Goal: Task Accomplishment & Management: Manage account settings

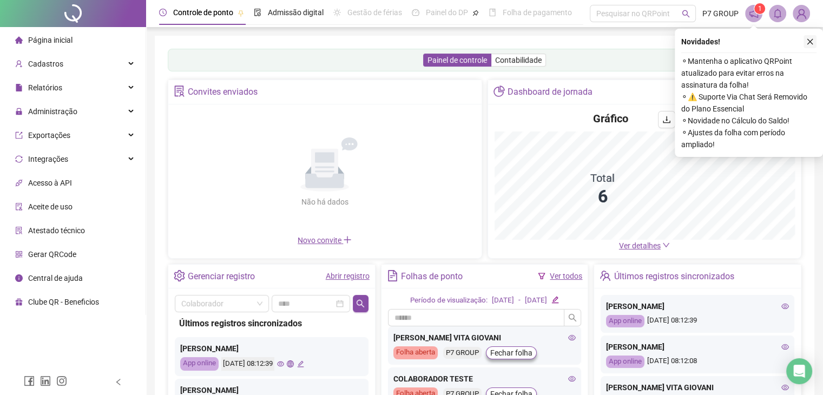
click at [415, 39] on icon "close" at bounding box center [810, 42] width 8 height 8
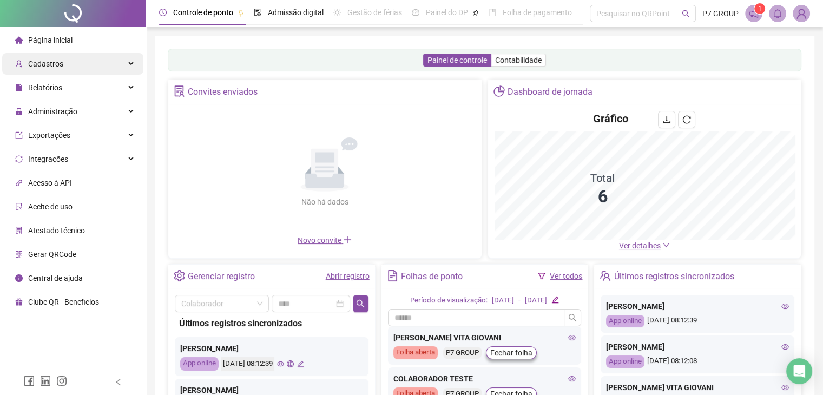
click at [80, 66] on div "Cadastros" at bounding box center [72, 64] width 141 height 22
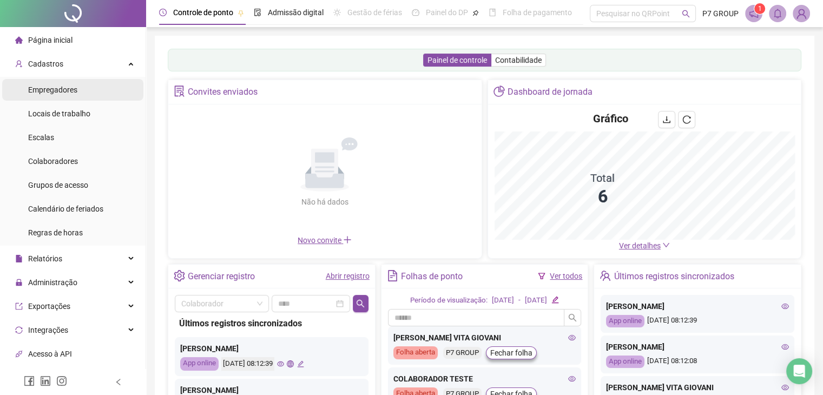
click at [67, 89] on span "Empregadores" at bounding box center [52, 89] width 49 height 9
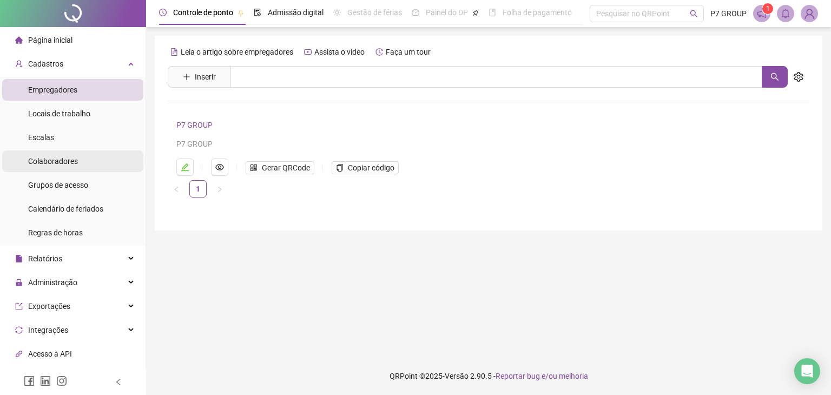
click at [61, 165] on span "Colaboradores" at bounding box center [53, 161] width 50 height 9
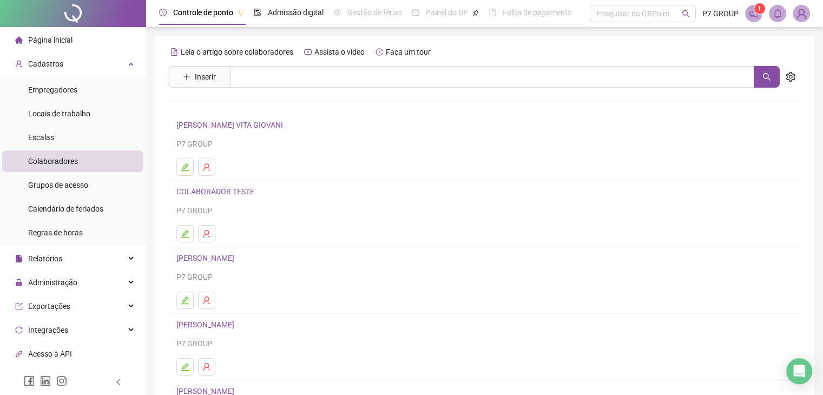
scroll to position [108, 0]
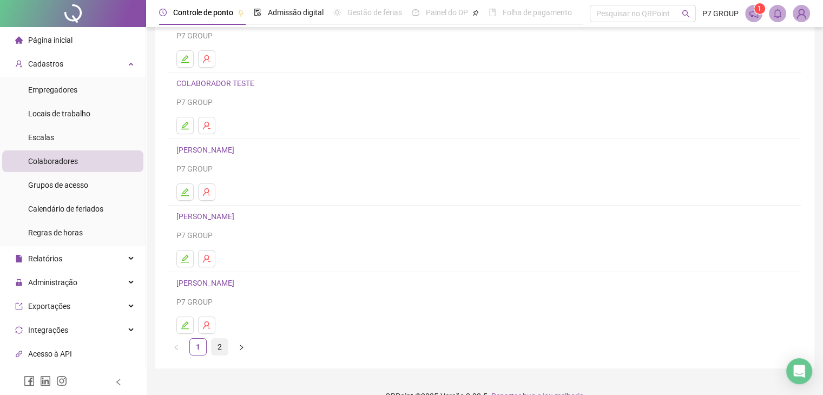
click at [219, 342] on link "2" at bounding box center [220, 347] width 16 height 16
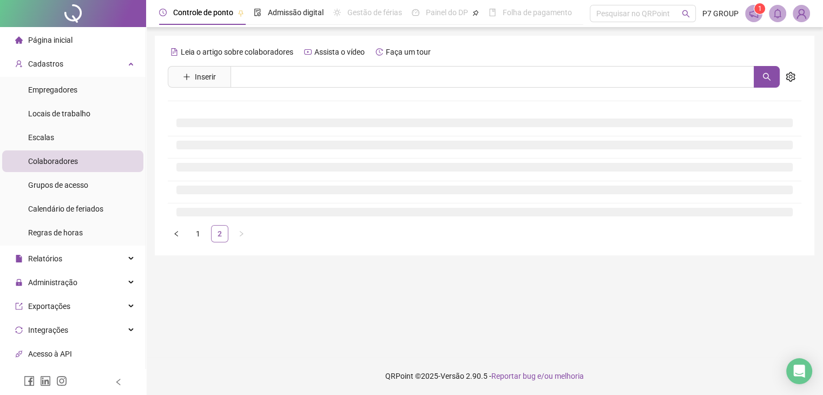
scroll to position [0, 0]
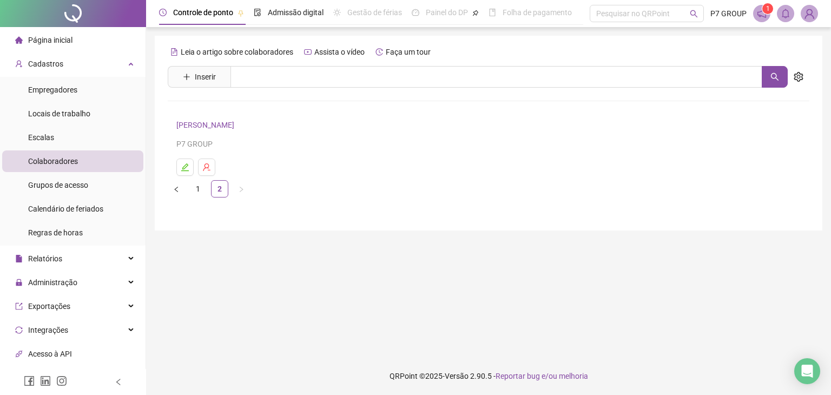
click at [221, 126] on link "[PERSON_NAME]" at bounding box center [206, 125] width 61 height 9
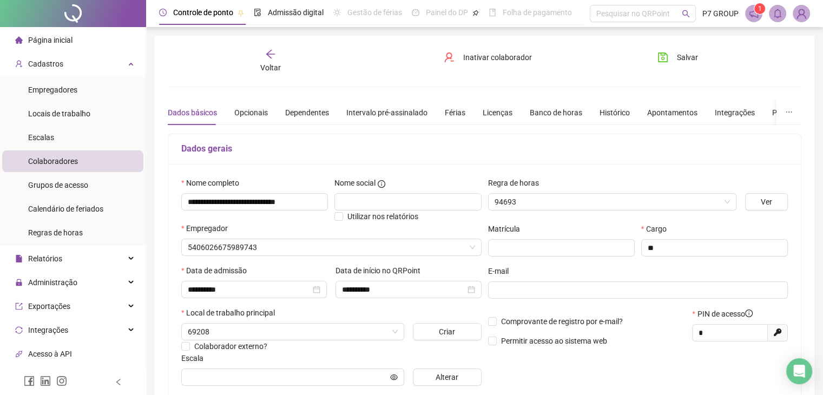
type input "**********"
click at [415, 9] on img at bounding box center [801, 13] width 16 height 16
click at [312, 72] on div "Voltar" at bounding box center [270, 61] width 98 height 25
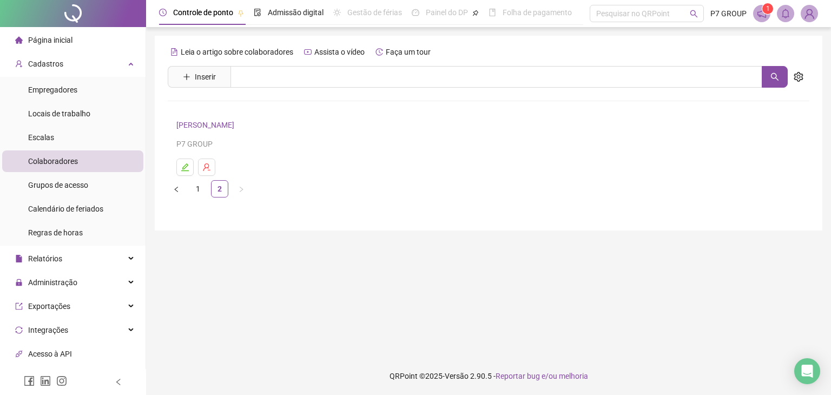
click at [43, 37] on span "Página inicial" at bounding box center [50, 40] width 44 height 9
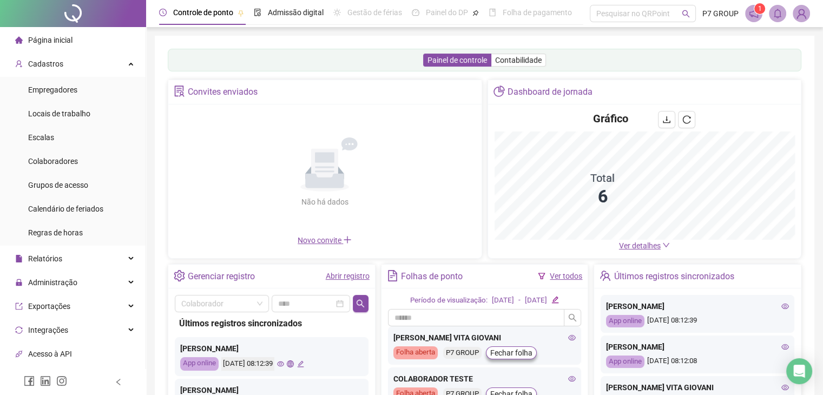
click at [362, 42] on div "Painel de controle Contabilidade Convites enviados Não há dados Não há dados No…" at bounding box center [485, 255] width 660 height 439
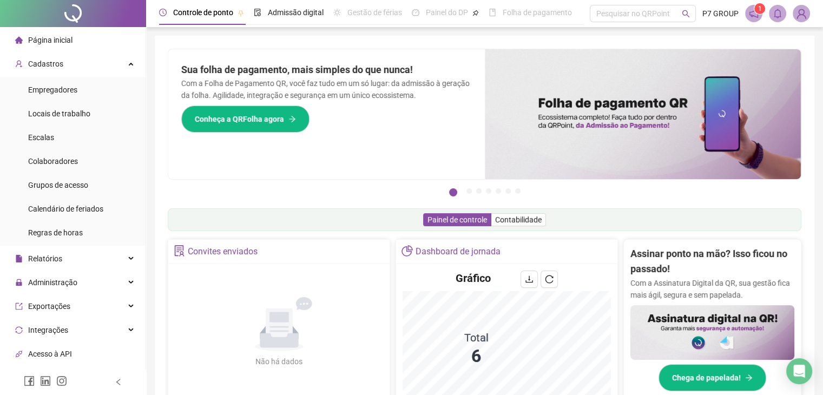
click at [415, 16] on img at bounding box center [801, 13] width 16 height 16
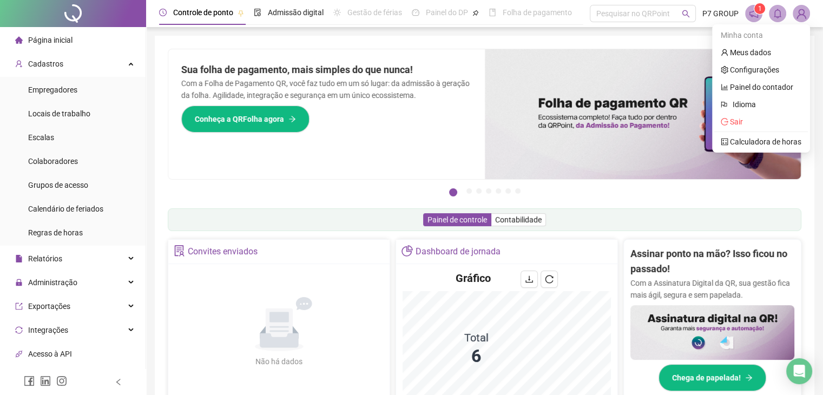
click at [415, 16] on img at bounding box center [801, 13] width 16 height 16
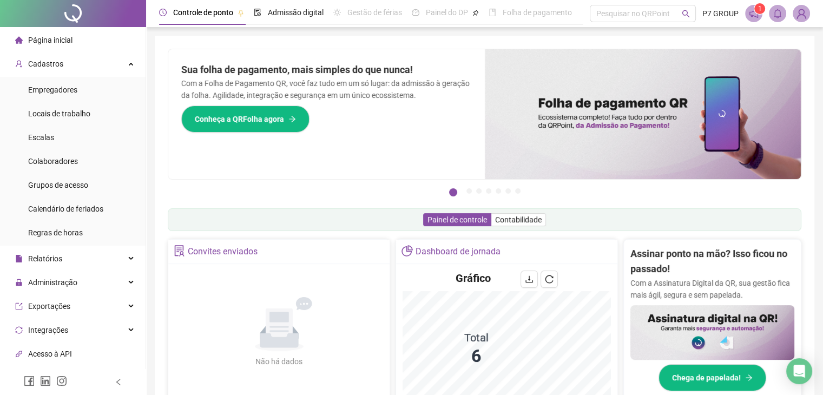
click at [415, 16] on icon "notification" at bounding box center [753, 13] width 9 height 9
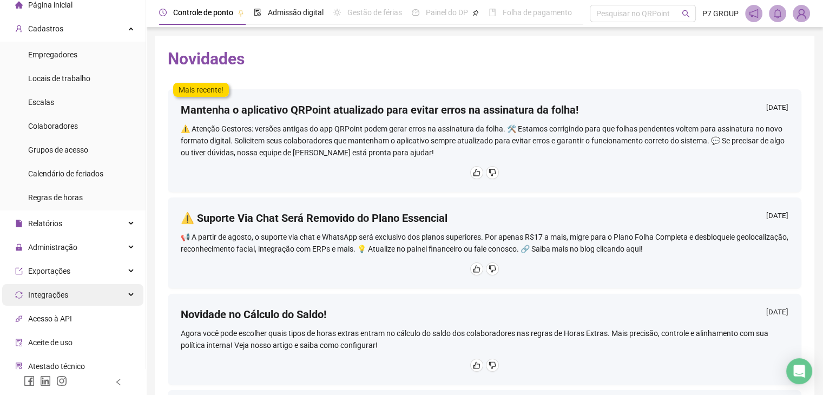
scroll to position [54, 0]
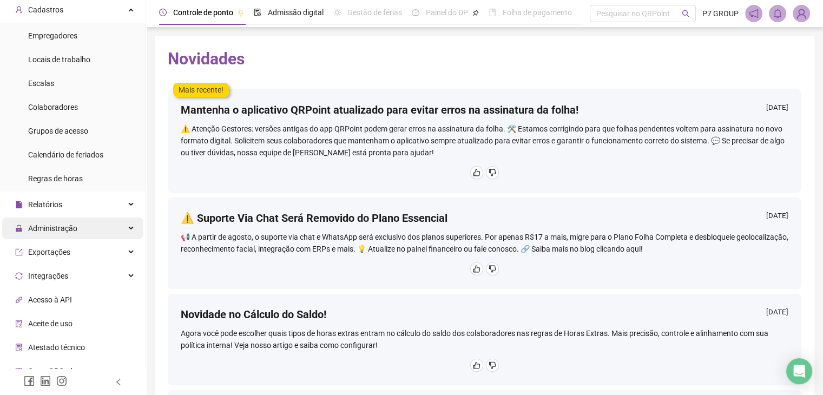
click at [61, 230] on span "Administração" at bounding box center [52, 228] width 49 height 9
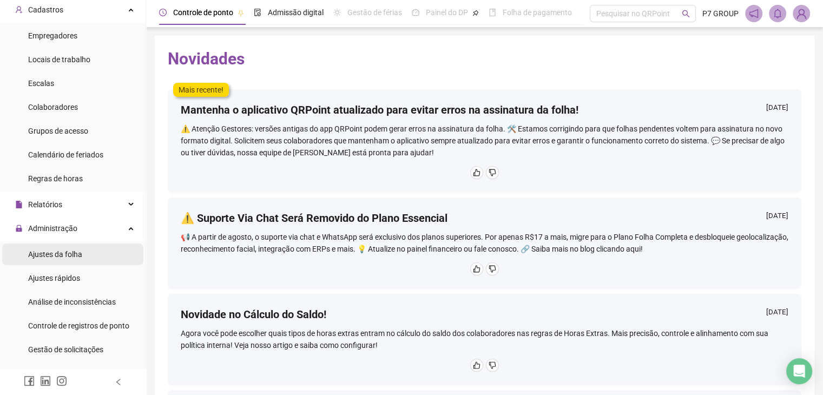
click at [61, 256] on span "Ajustes da folha" at bounding box center [55, 254] width 54 height 9
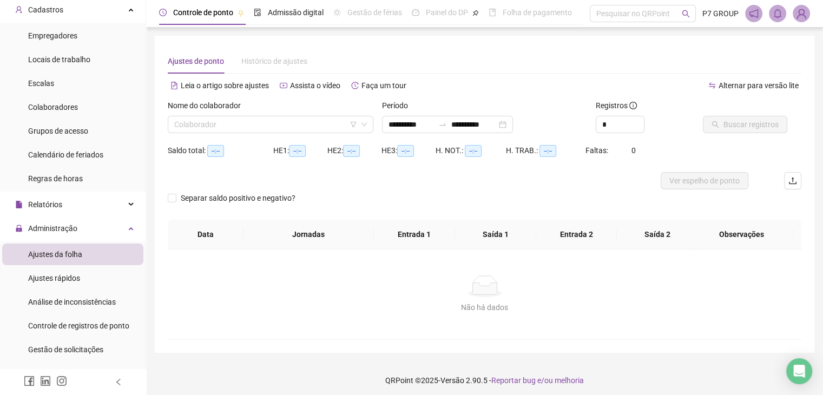
type input "**********"
click at [266, 61] on span "Histórico de ajustes" at bounding box center [274, 61] width 66 height 9
click at [94, 273] on li "Ajustes rápidos" at bounding box center [72, 278] width 141 height 22
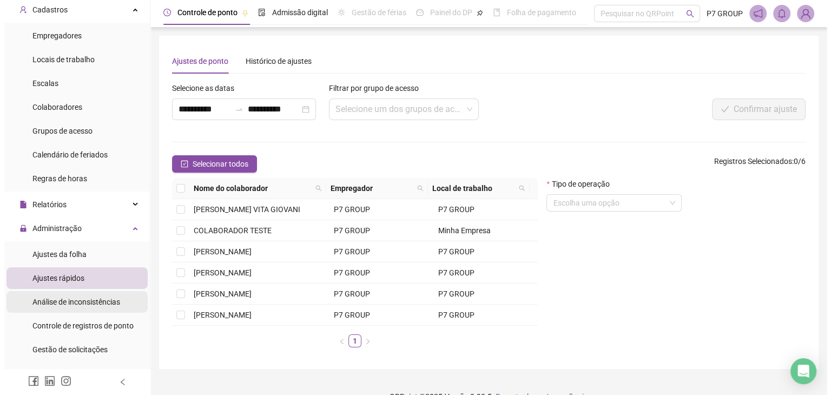
scroll to position [108, 0]
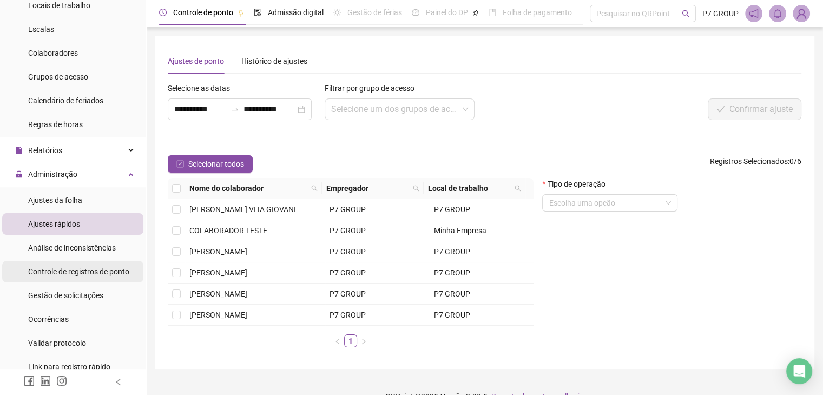
click at [94, 273] on span "Controle de registros de ponto" at bounding box center [78, 271] width 101 height 9
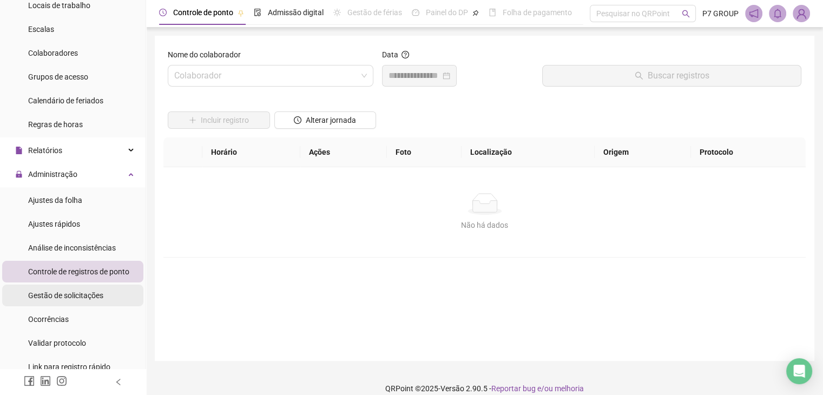
click at [66, 293] on span "Gestão de solicitações" at bounding box center [65, 295] width 75 height 9
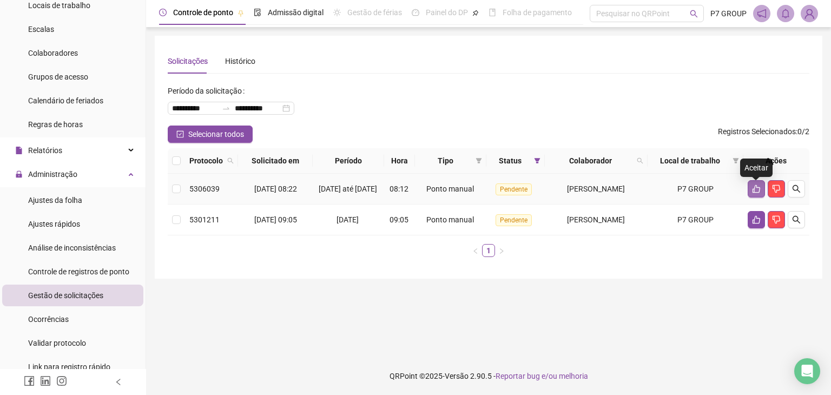
click at [415, 192] on icon "like" at bounding box center [757, 189] width 8 height 8
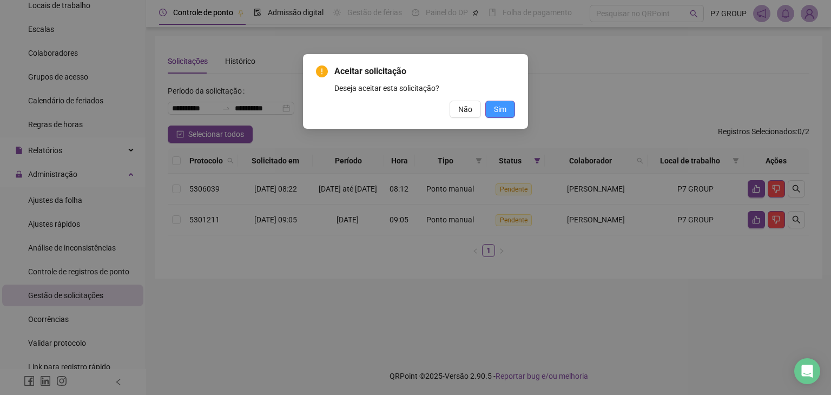
click at [415, 113] on span "Sim" at bounding box center [500, 109] width 12 height 12
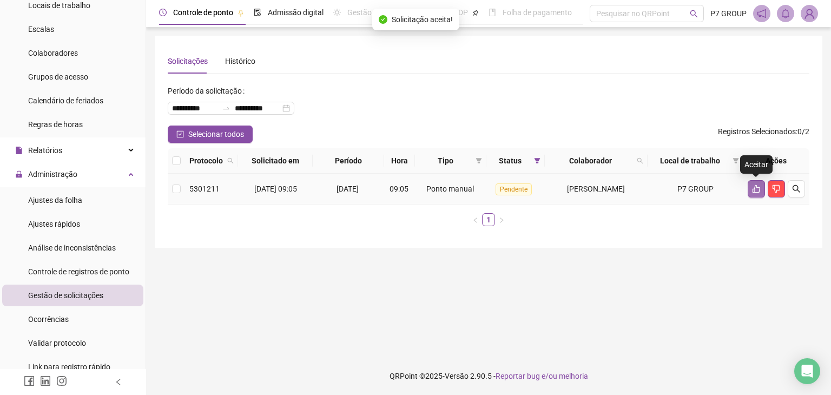
click at [415, 190] on icon "like" at bounding box center [756, 188] width 9 height 9
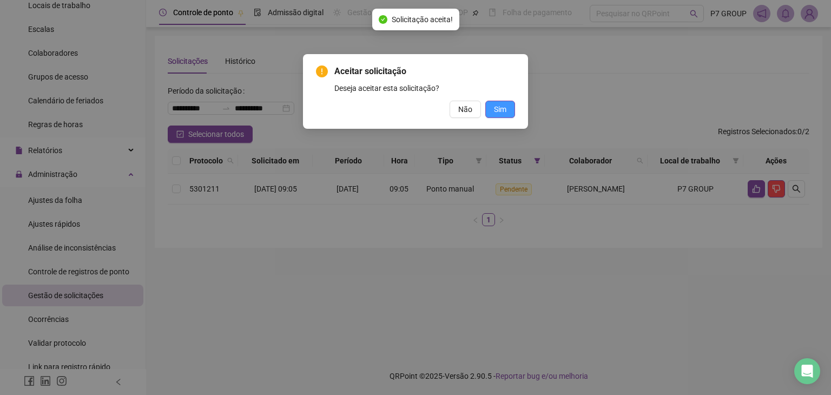
click at [415, 109] on span "Sim" at bounding box center [500, 109] width 12 height 12
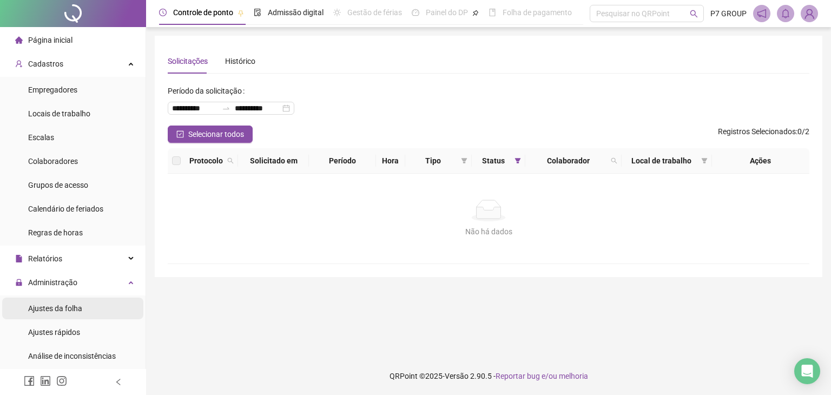
click at [44, 308] on span "Ajustes da folha" at bounding box center [55, 308] width 54 height 9
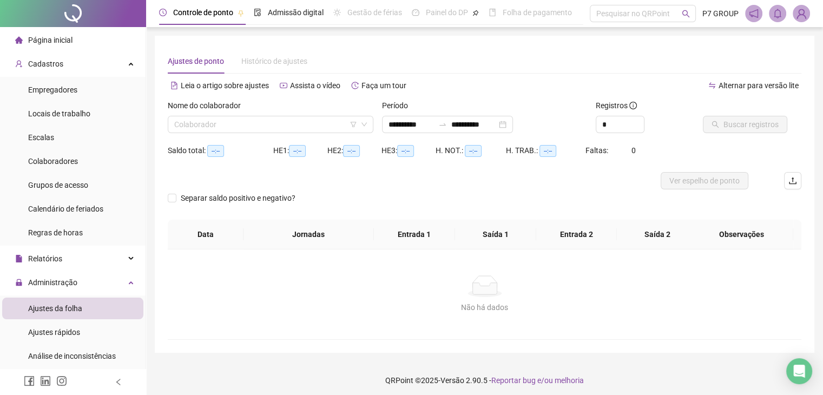
type input "**********"
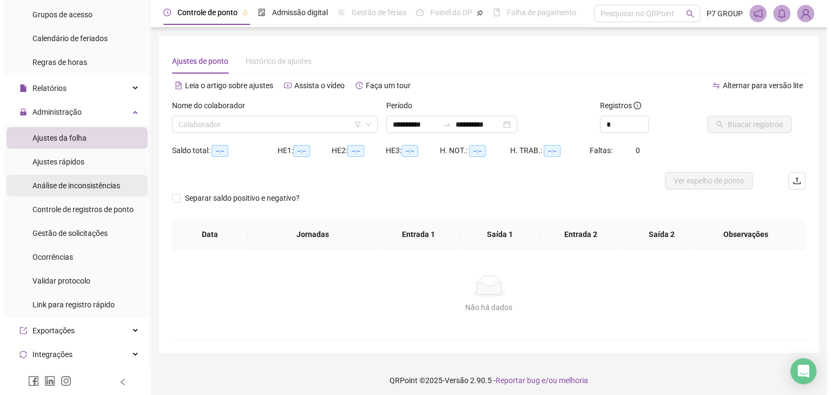
scroll to position [216, 0]
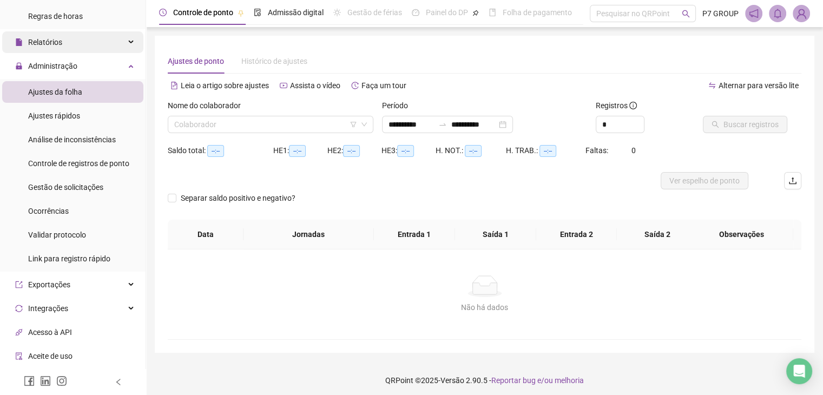
click at [88, 50] on div "Relatórios" at bounding box center [72, 42] width 141 height 22
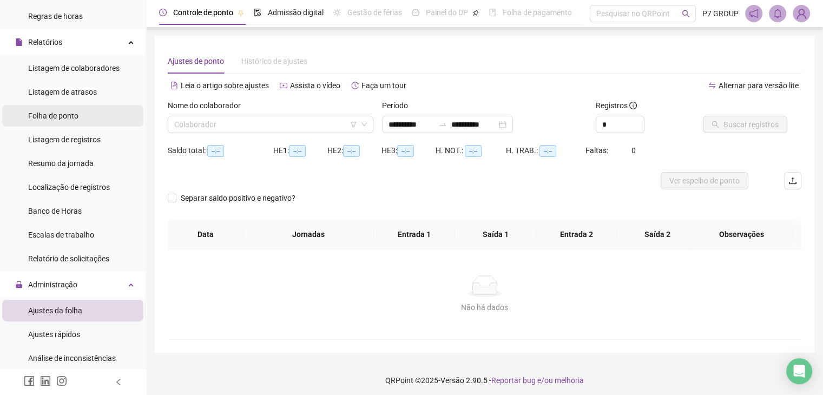
click at [74, 122] on div "Folha de ponto" at bounding box center [53, 116] width 50 height 22
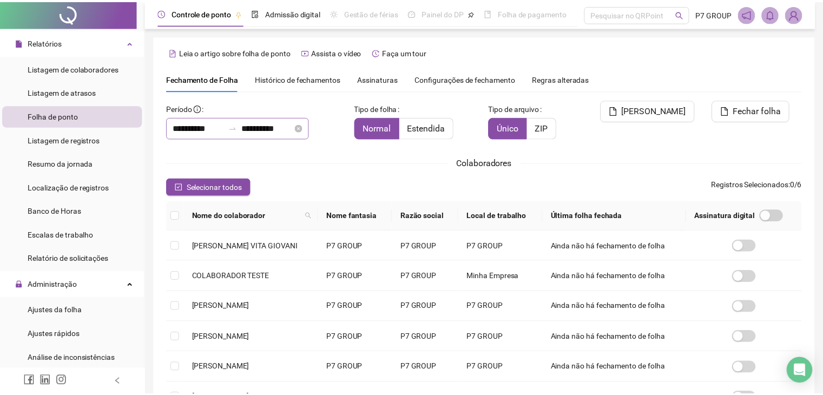
scroll to position [18, 0]
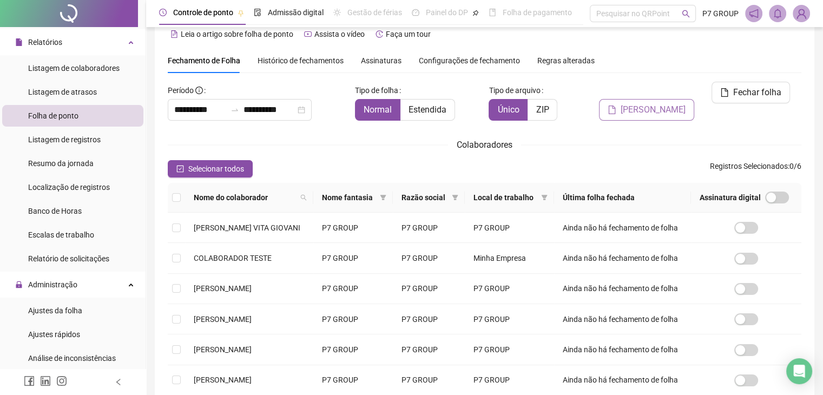
click at [415, 103] on span "[PERSON_NAME]" at bounding box center [653, 109] width 65 height 13
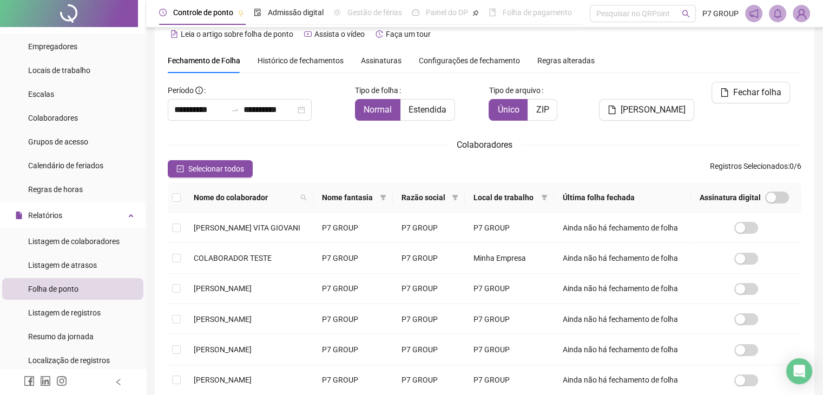
scroll to position [0, 0]
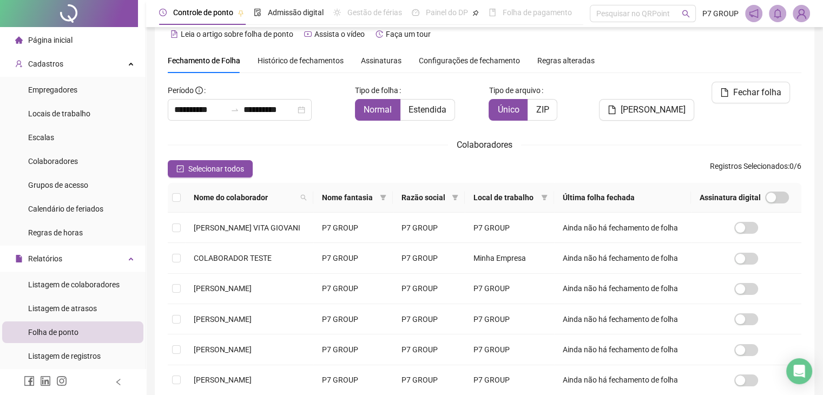
click at [24, 38] on div "Página inicial" at bounding box center [43, 40] width 57 height 22
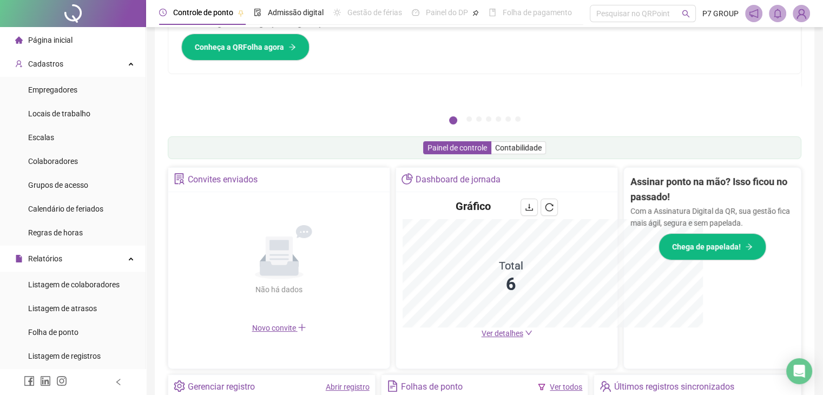
scroll to position [232, 0]
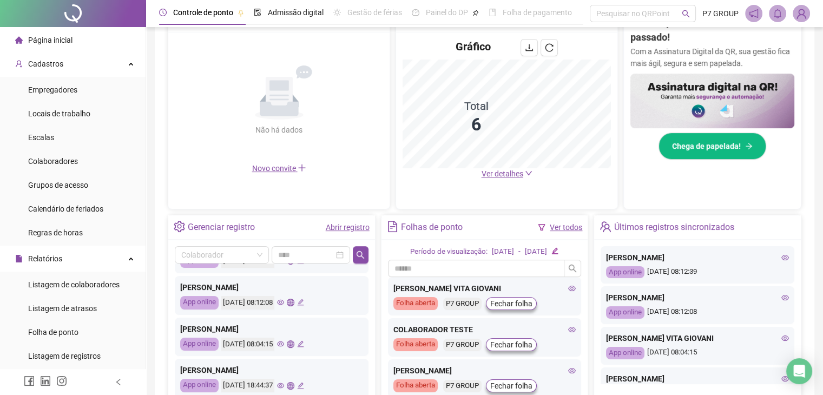
click at [304, 341] on icon "edit" at bounding box center [300, 343] width 7 height 7
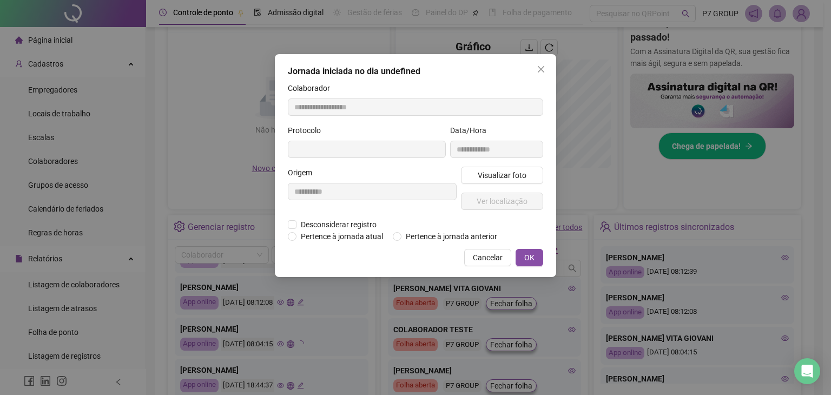
type input "**********"
click at [415, 258] on span "OK" at bounding box center [529, 258] width 10 height 12
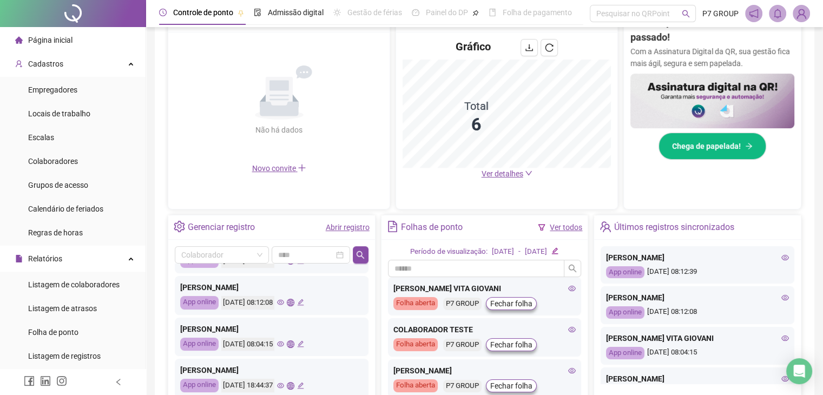
click at [415, 150] on div "Controle de ponto Admissão digital Gestão de férias Painel do DP Folha de pagam…" at bounding box center [484, 120] width 677 height 704
click at [415, 183] on div "Assinar ponto na mão? Isso ficou no passado! Com a Assinatura Digital da QR, su…" at bounding box center [712, 104] width 177 height 193
